Goal: Information Seeking & Learning: Learn about a topic

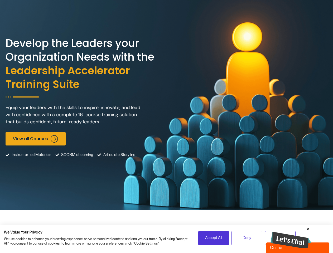
click at [166, 127] on div "Develop the Leaders your Organization Needs with the Leadership Accelerator Tra…" at bounding box center [167, 105] width 322 height 210
click at [213, 238] on span "Accept All" at bounding box center [213, 238] width 17 height 6
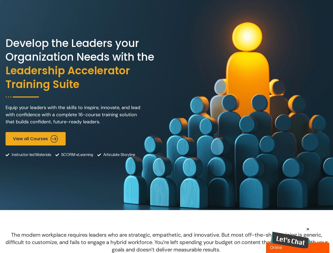
click at [247, 238] on span "The modern workplace requires leaders who are strategic, empathetic, and innova…" at bounding box center [167, 242] width 322 height 22
click at [291, 237] on img at bounding box center [290, 240] width 41 height 17
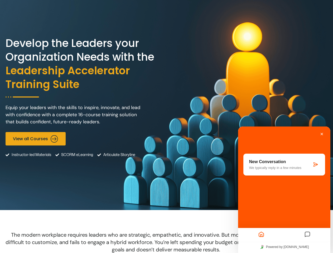
click at [308, 230] on icon "Messages" at bounding box center [307, 235] width 6 height 10
